Goal: Find specific page/section

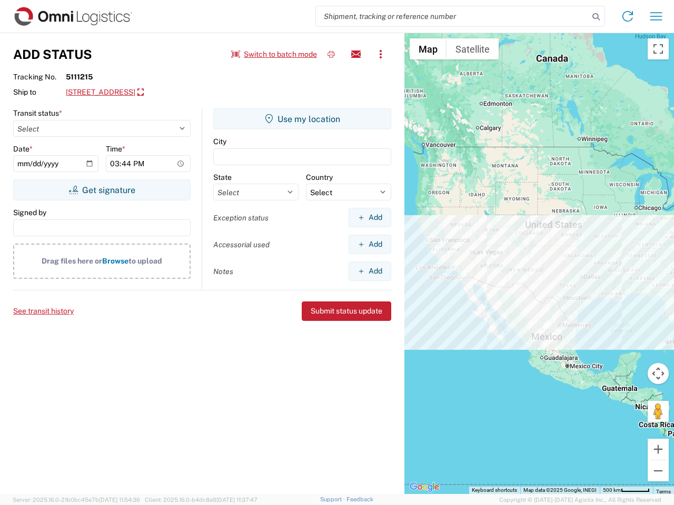
click at [452, 16] on input "search" at bounding box center [452, 16] width 273 height 20
click at [596, 17] on icon at bounding box center [596, 16] width 15 height 15
click at [628, 16] on icon at bounding box center [627, 16] width 17 height 17
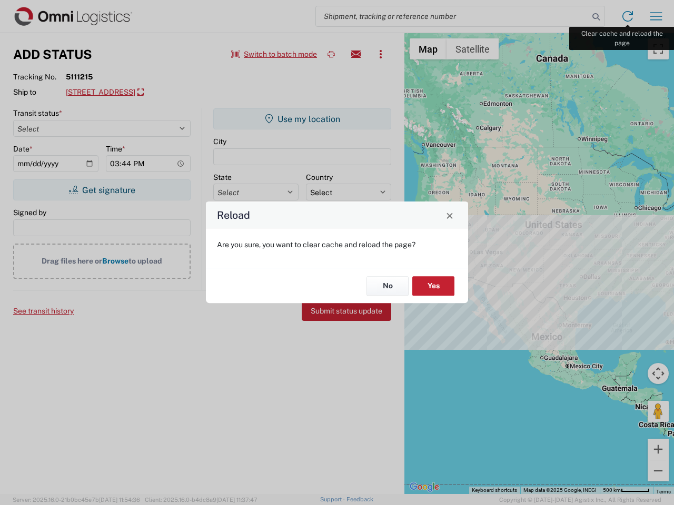
click at [656, 16] on div "Reload Are you sure, you want to clear cache and reload the page? No Yes" at bounding box center [337, 252] width 674 height 505
click at [274, 54] on div "Reload Are you sure, you want to clear cache and reload the page? No Yes" at bounding box center [337, 252] width 674 height 505
click at [331, 54] on div "Reload Are you sure, you want to clear cache and reload the page? No Yes" at bounding box center [337, 252] width 674 height 505
click at [356, 54] on div "Reload Are you sure, you want to clear cache and reload the page? No Yes" at bounding box center [337, 252] width 674 height 505
click at [381, 54] on div "Reload Are you sure, you want to clear cache and reload the page? No Yes" at bounding box center [337, 252] width 674 height 505
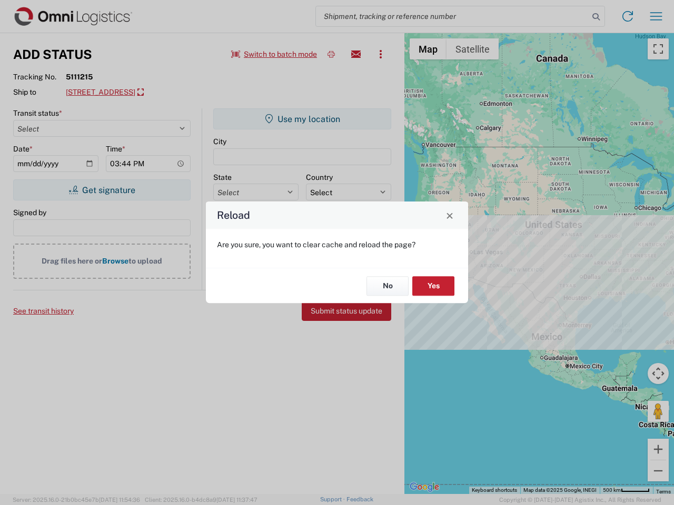
click at [161, 93] on div "Reload Are you sure, you want to clear cache and reload the page? No Yes" at bounding box center [337, 252] width 674 height 505
click at [102, 190] on div "Reload Are you sure, you want to clear cache and reload the page? No Yes" at bounding box center [337, 252] width 674 height 505
